Goal: Task Accomplishment & Management: Manage account settings

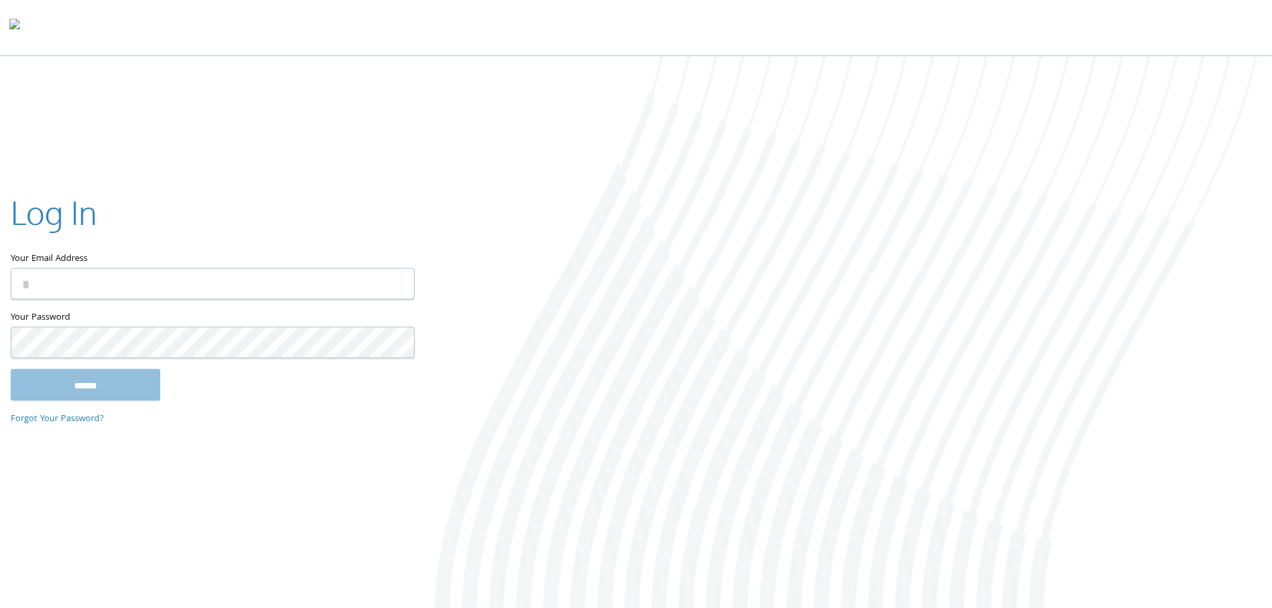
type input "**********"
click at [98, 375] on input "******" at bounding box center [86, 384] width 150 height 32
type input "**********"
click at [123, 384] on input "******" at bounding box center [86, 384] width 150 height 32
